Goal: Transaction & Acquisition: Purchase product/service

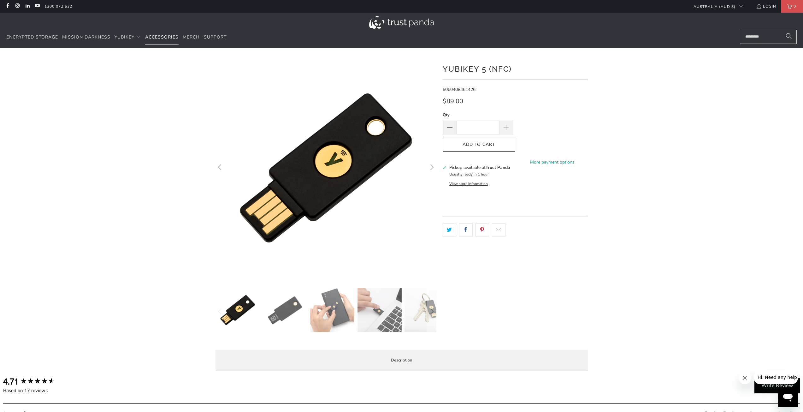
click at [158, 36] on span "Accessories" at bounding box center [161, 37] width 33 height 6
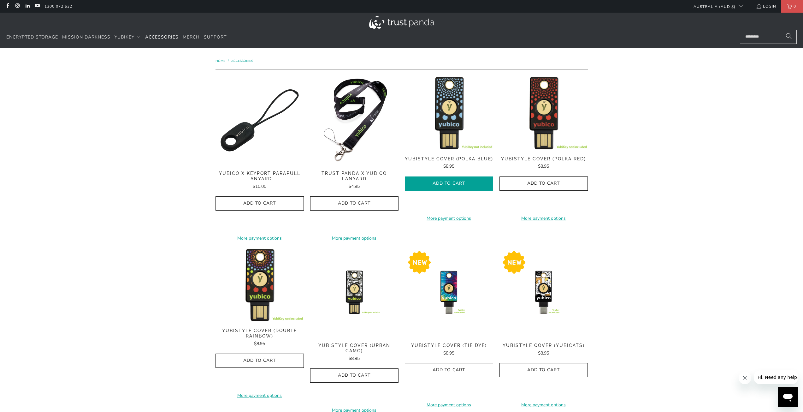
click at [442, 184] on span "Add to Cart" at bounding box center [448, 183] width 75 height 5
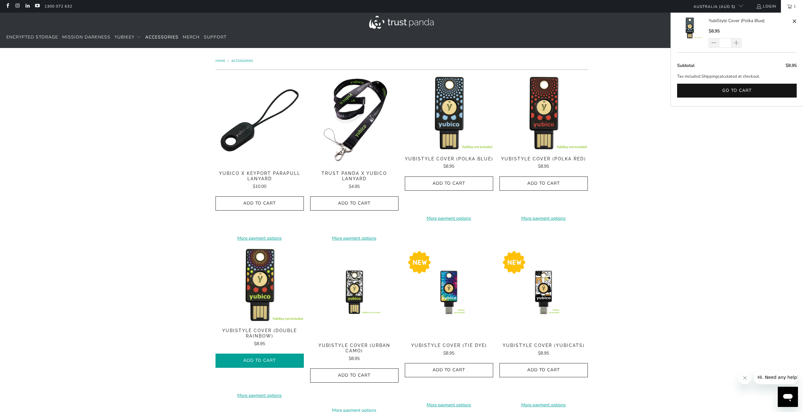
click at [268, 358] on span "Add to Cart" at bounding box center [259, 360] width 75 height 5
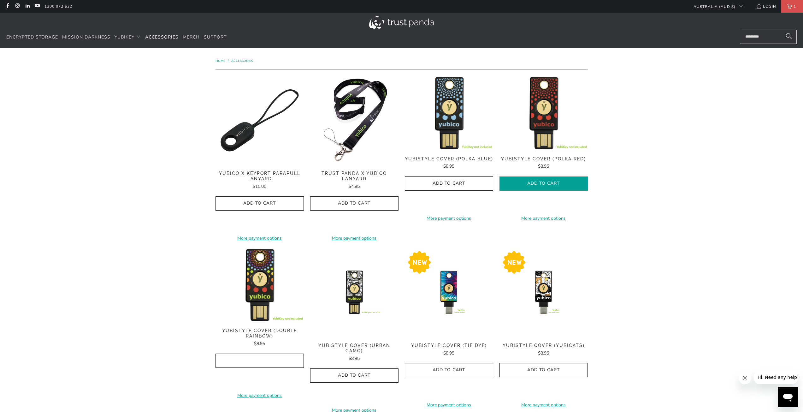
click at [554, 180] on button "Add to Cart" at bounding box center [543, 183] width 88 height 14
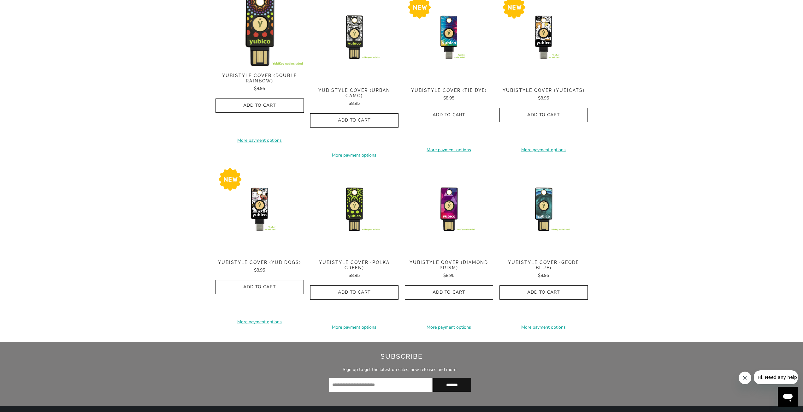
scroll to position [284, 0]
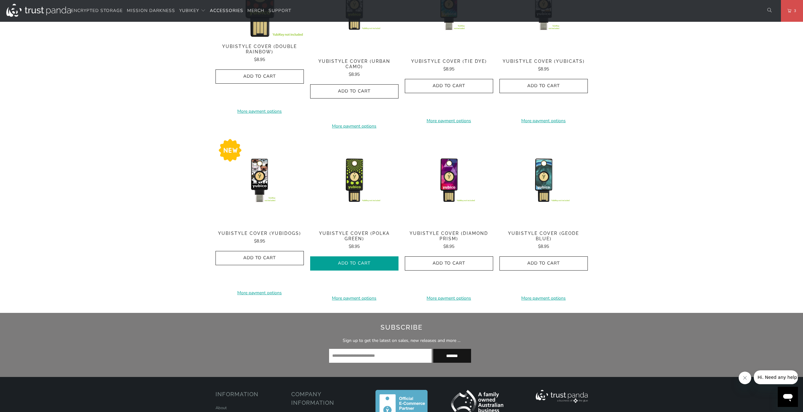
click at [360, 266] on button "Add to Cart" at bounding box center [354, 263] width 88 height 14
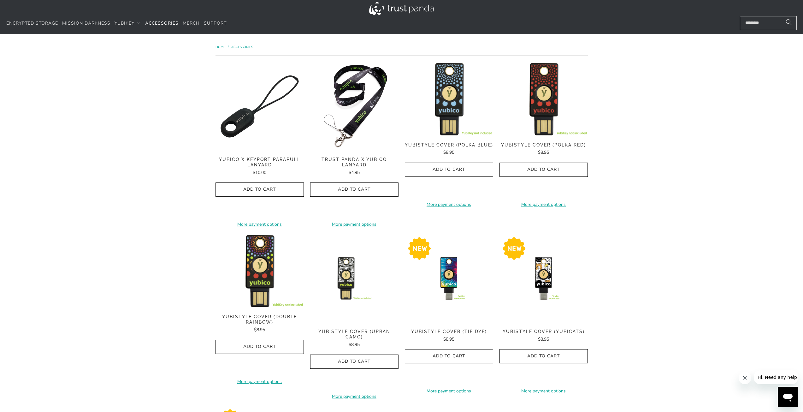
scroll to position [0, 0]
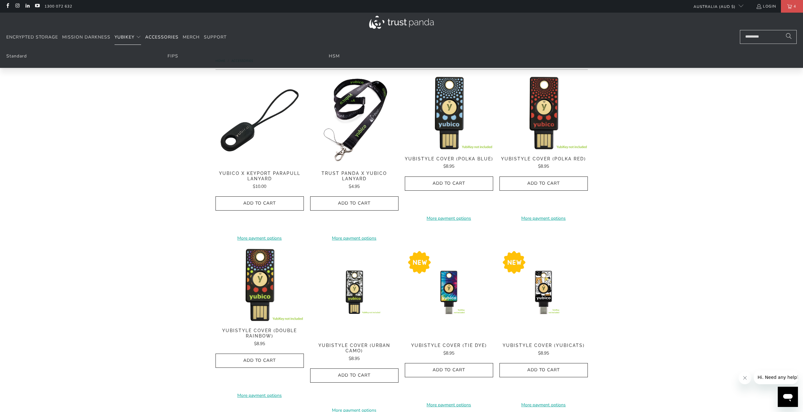
click at [122, 35] on span "YubiKey" at bounding box center [125, 37] width 20 height 6
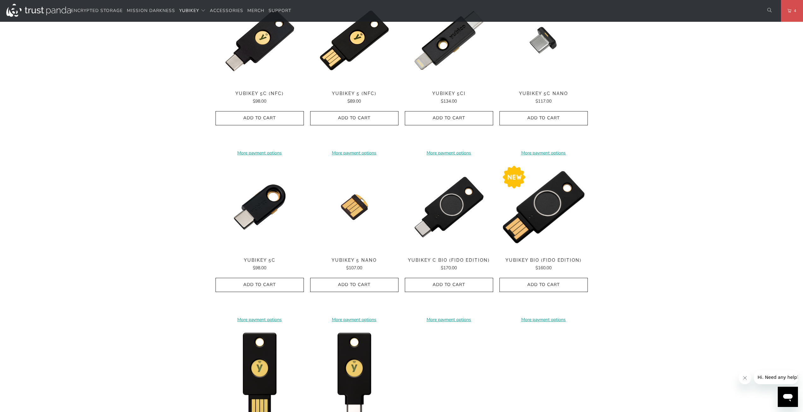
scroll to position [379, 0]
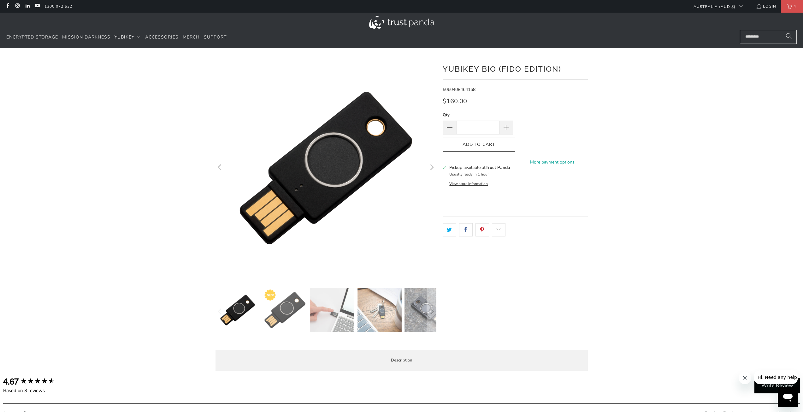
click at [623, 262] on div at bounding box center [401, 216] width 803 height 318
click at [85, 36] on span "Mission Darkness" at bounding box center [86, 37] width 48 height 6
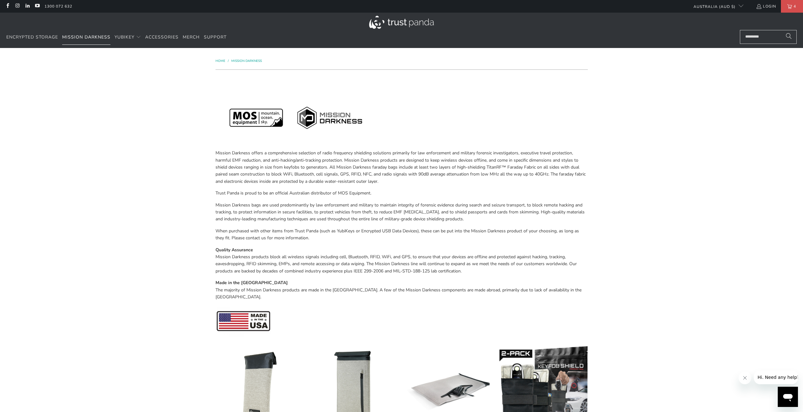
click at [88, 33] on link "Mission Darkness" at bounding box center [86, 37] width 48 height 15
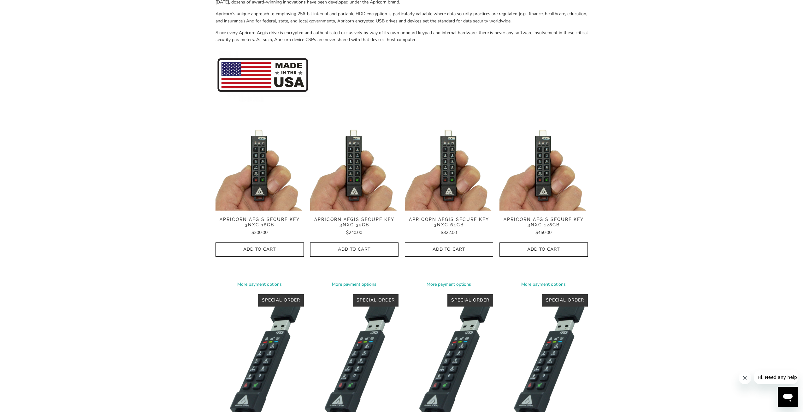
scroll to position [63, 0]
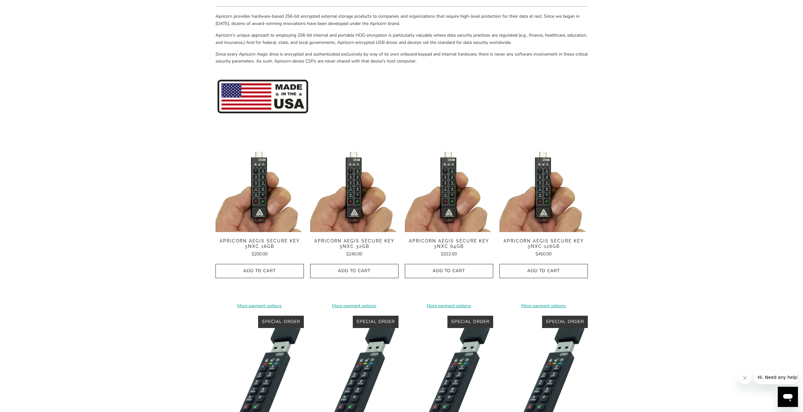
click at [262, 176] on img at bounding box center [259, 188] width 88 height 88
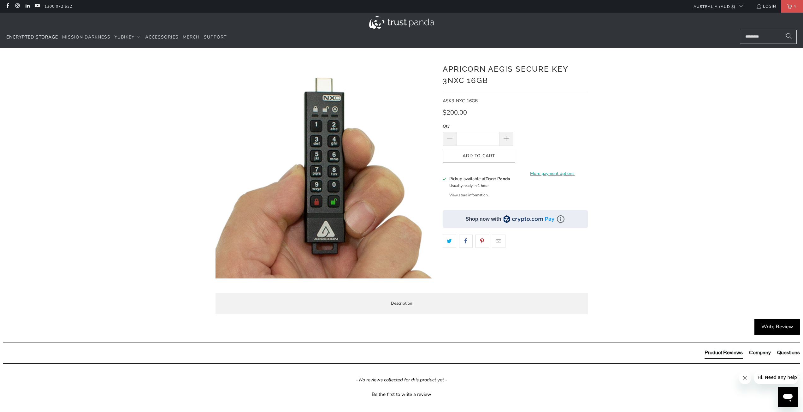
click at [321, 152] on img at bounding box center [328, 175] width 316 height 316
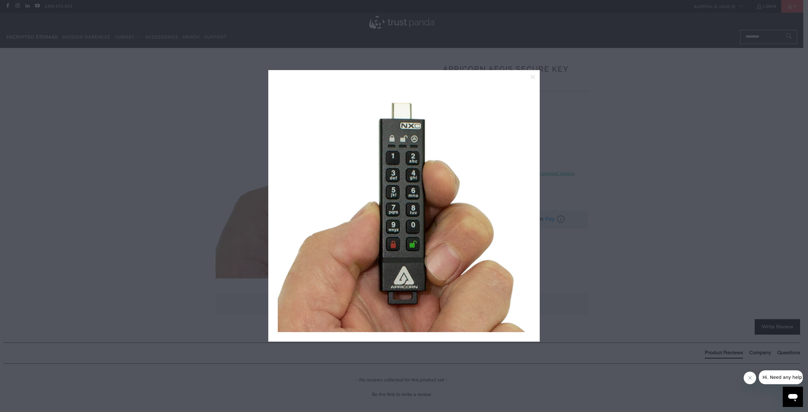
click at [636, 300] on div at bounding box center [404, 206] width 808 height 412
